Goal: Transaction & Acquisition: Book appointment/travel/reservation

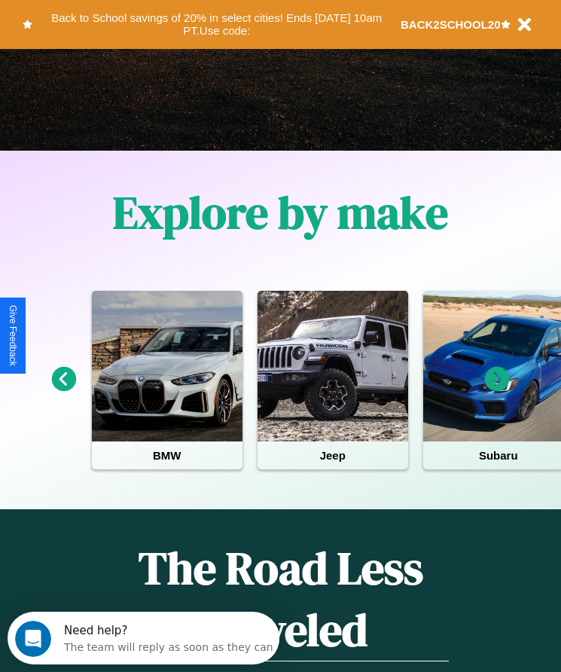
scroll to position [252, 0]
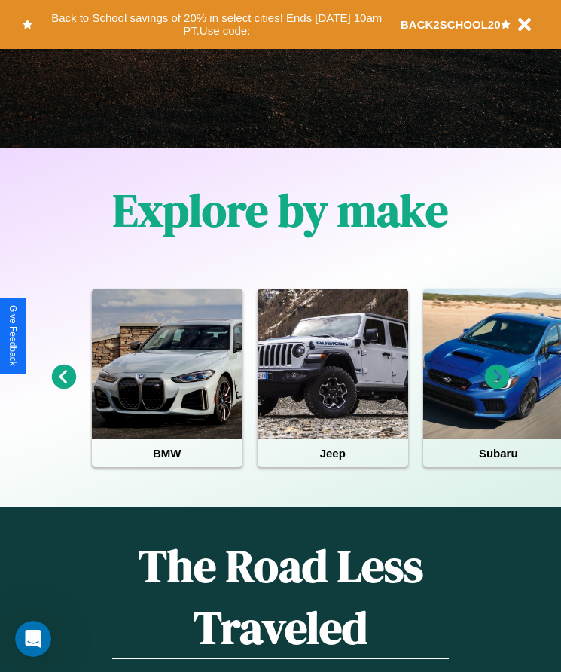
click at [497, 387] on icon at bounding box center [497, 377] width 25 height 25
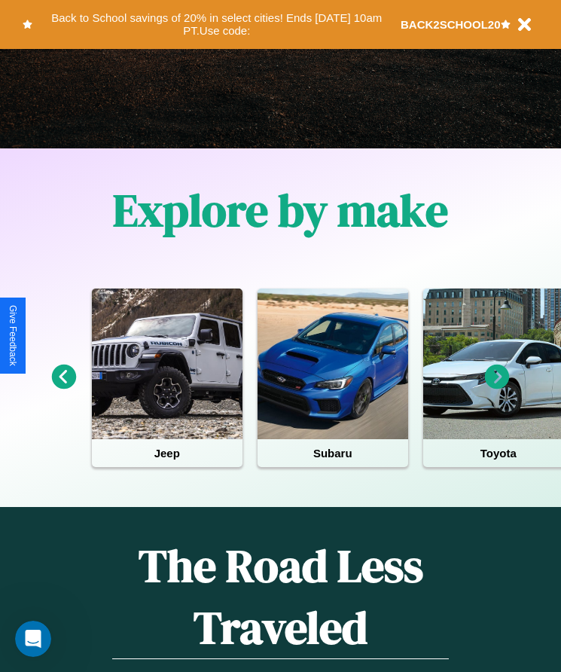
click at [497, 387] on icon at bounding box center [497, 377] width 25 height 25
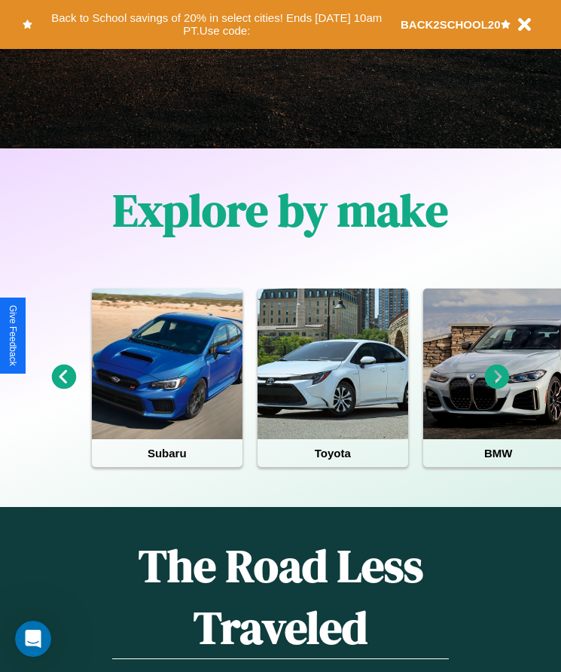
click at [63, 387] on icon at bounding box center [64, 377] width 25 height 25
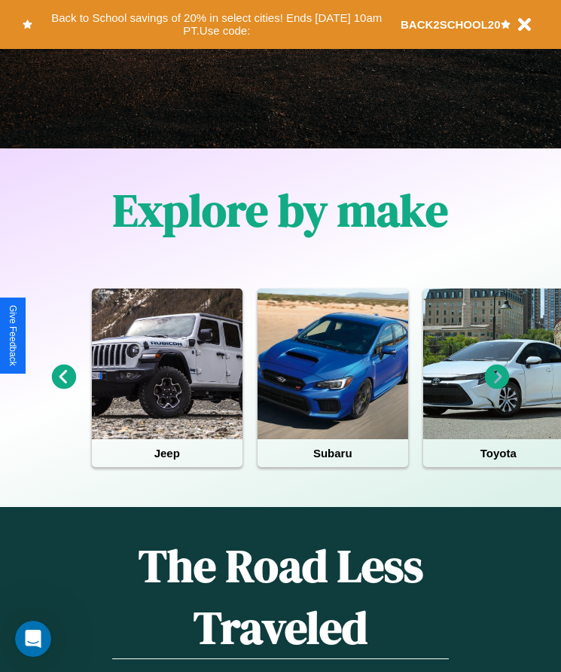
click at [497, 387] on icon at bounding box center [497, 377] width 25 height 25
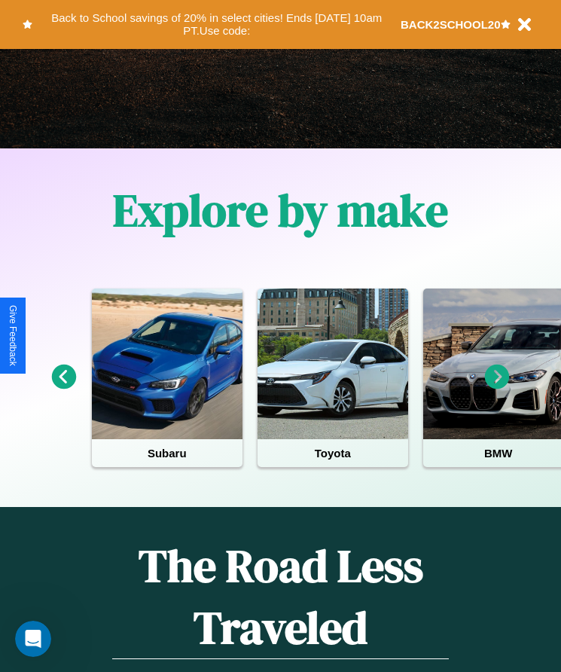
click at [497, 387] on icon at bounding box center [497, 377] width 25 height 25
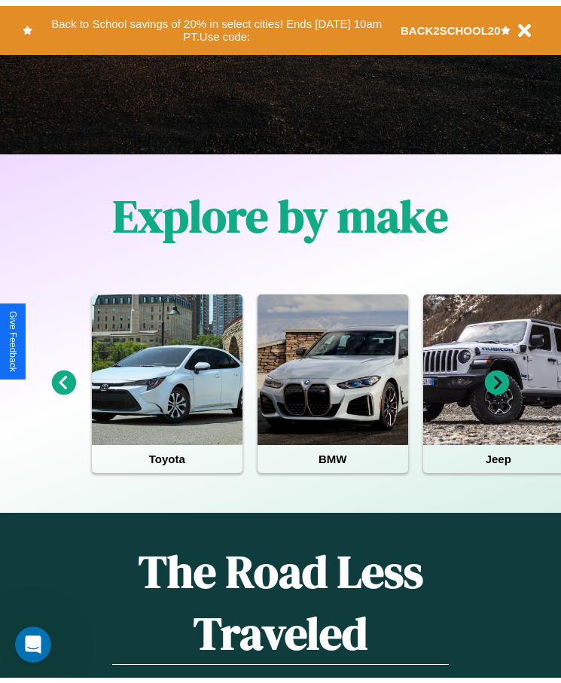
scroll to position [0, 0]
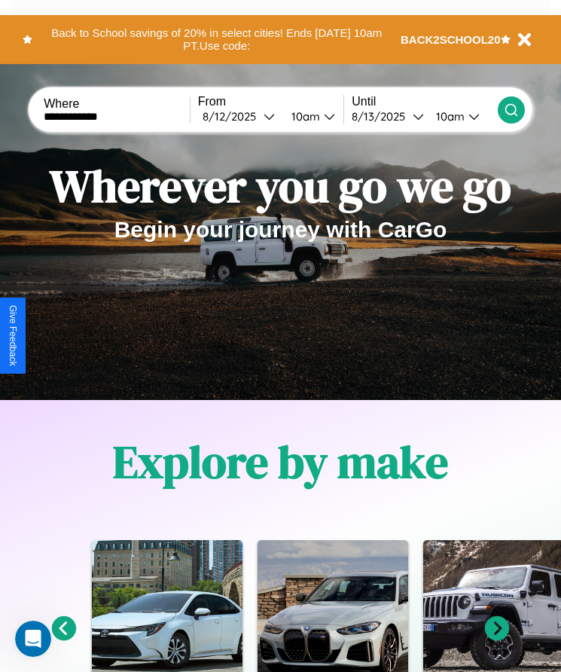
type input "**********"
click at [511, 109] on icon at bounding box center [511, 109] width 15 height 15
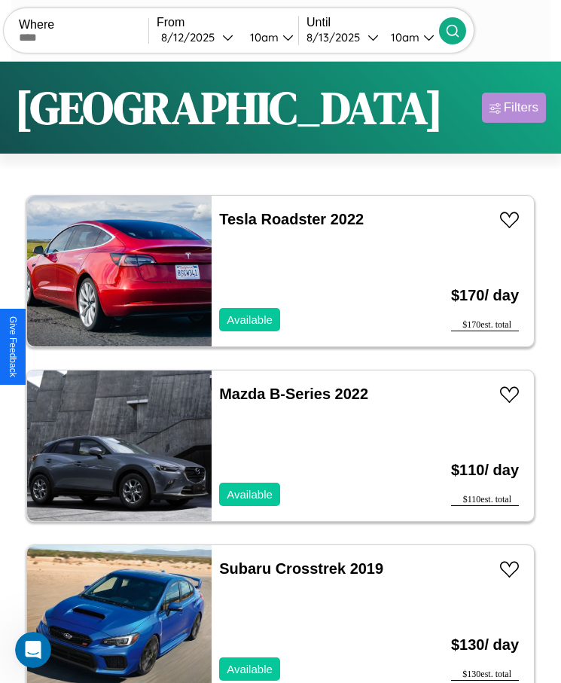
click at [514, 108] on div "Filters" at bounding box center [521, 107] width 35 height 15
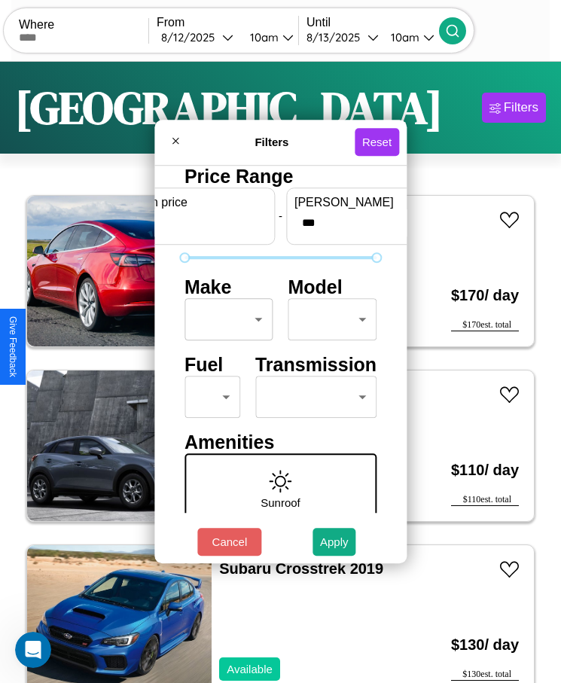
click at [224, 319] on body "CarGo Where From [DATE] 10am Until [DATE] 10am Become a Host Login Sign Up Phil…" at bounding box center [280, 360] width 561 height 721
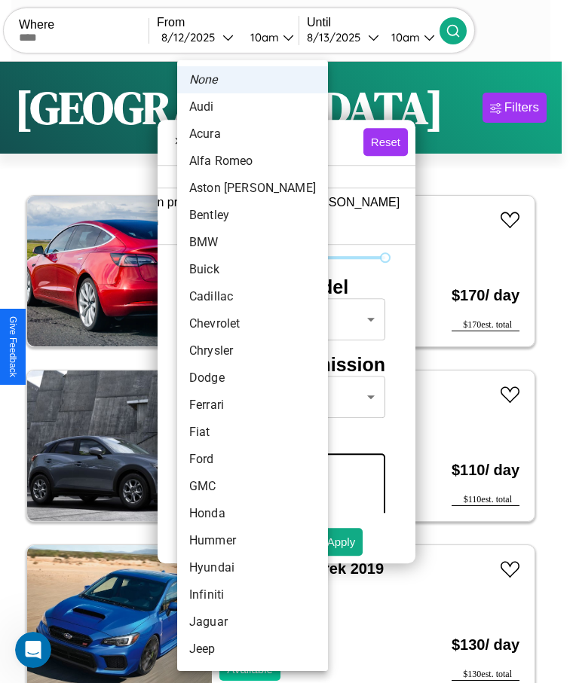
click at [224, 188] on li "Aston [PERSON_NAME]" at bounding box center [252, 188] width 151 height 27
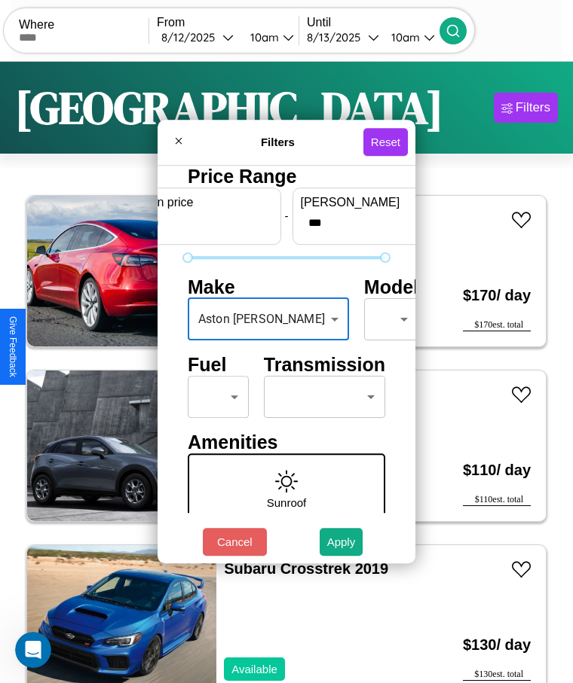
type input "**********"
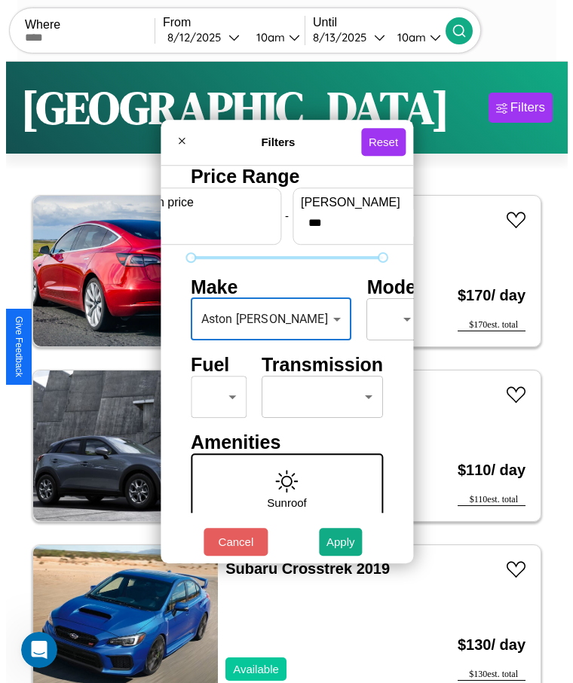
scroll to position [64, 0]
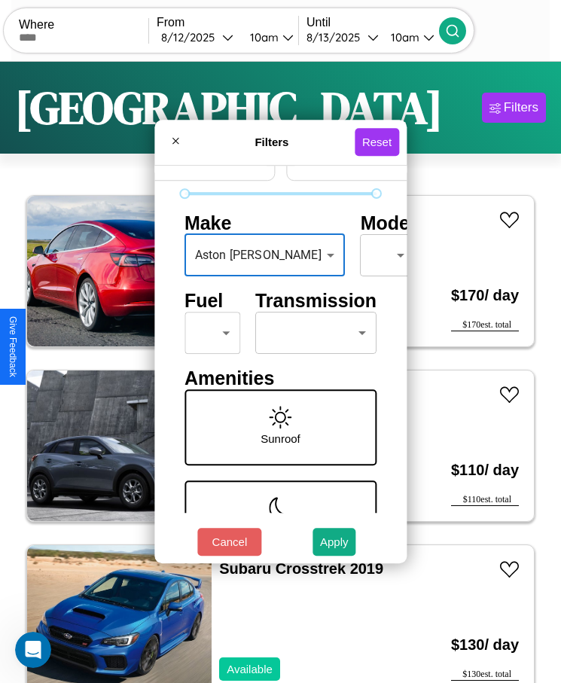
click at [206, 333] on body "CarGo Where From [DATE] 10am Until [DATE] 10am Become a Host Login Sign Up Phil…" at bounding box center [280, 360] width 561 height 721
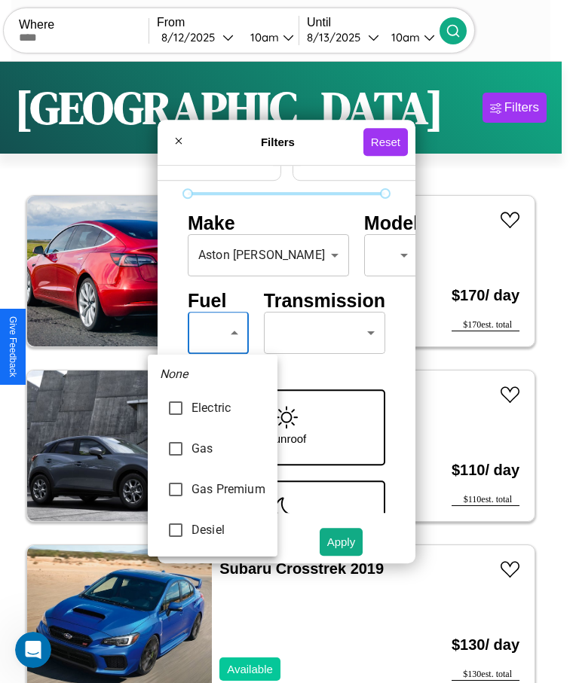
type input "***"
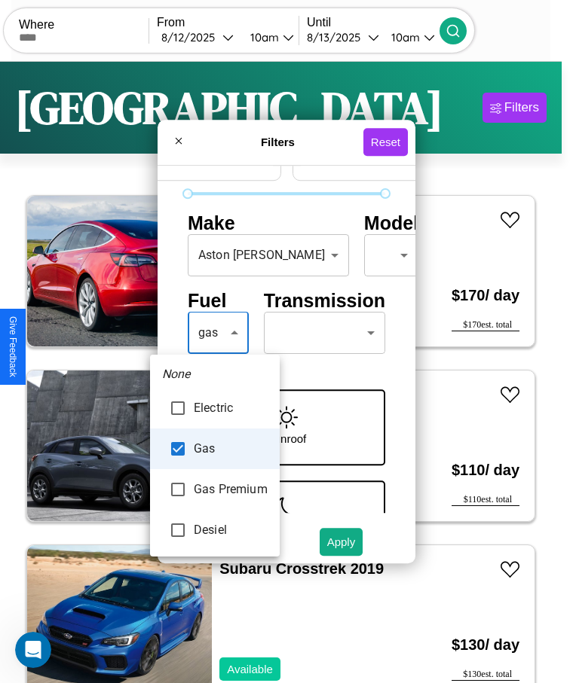
click at [215, 333] on div at bounding box center [286, 341] width 573 height 683
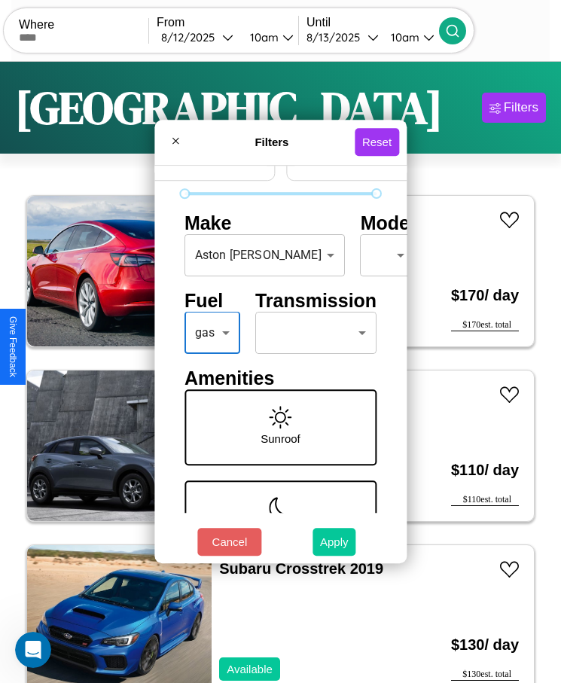
click at [334, 542] on button "Apply" at bounding box center [335, 542] width 44 height 28
